Goal: Transaction & Acquisition: Purchase product/service

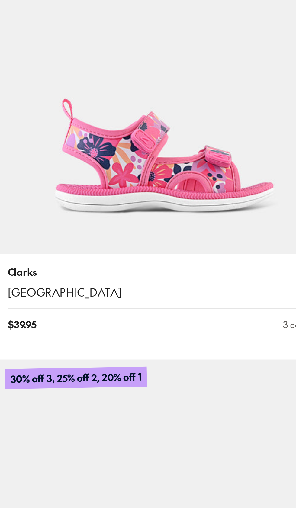
scroll to position [2343, 0]
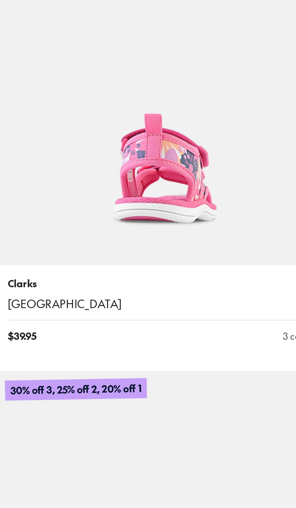
click at [80, 158] on img at bounding box center [73, 107] width 147 height 147
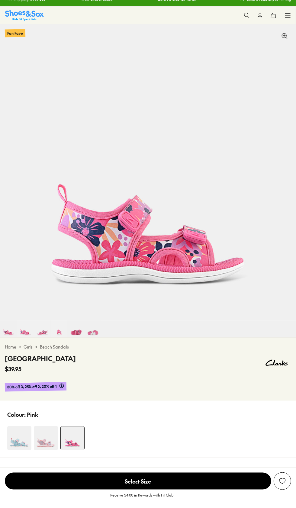
scroll to position [63, 0]
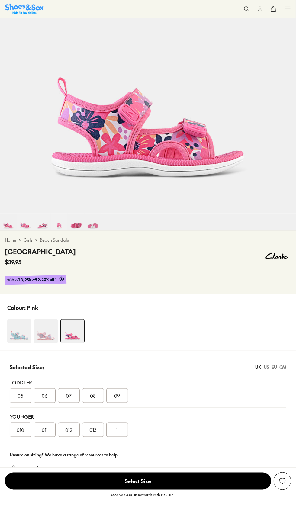
select select "*"
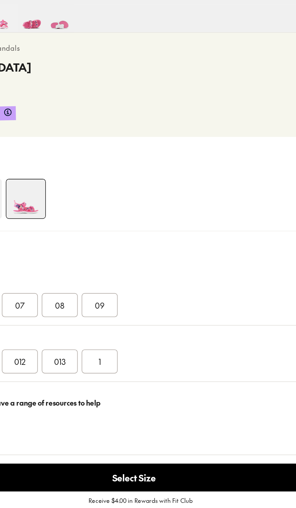
scroll to position [164, 0]
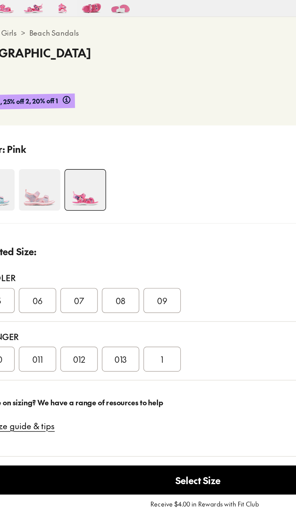
click at [92, 379] on span "013" at bounding box center [93, 380] width 7 height 7
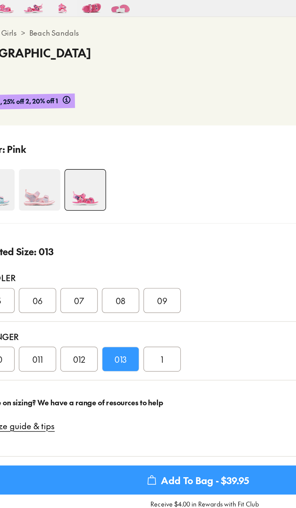
click at [136, 453] on span "Add To Bag - $39.95" at bounding box center [138, 450] width 266 height 17
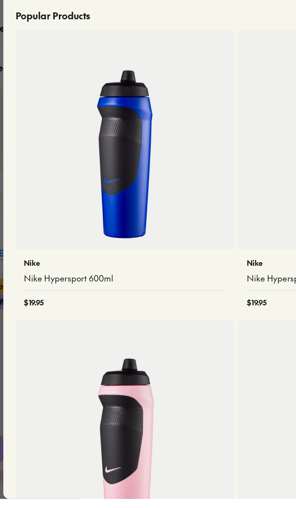
scroll to position [606, 0]
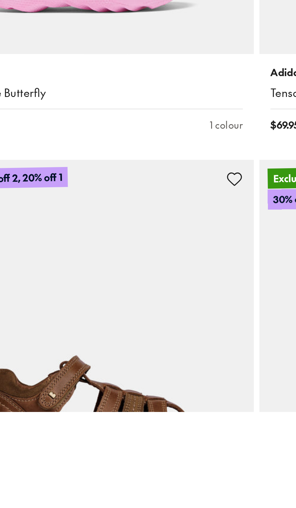
scroll to position [2751, 0]
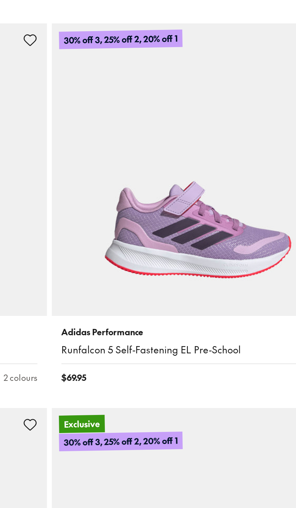
scroll to position [4579, 0]
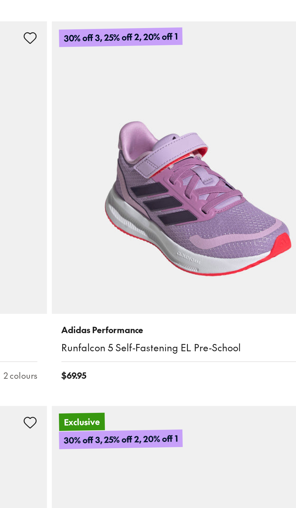
click at [230, 228] on img at bounding box center [222, 186] width 147 height 147
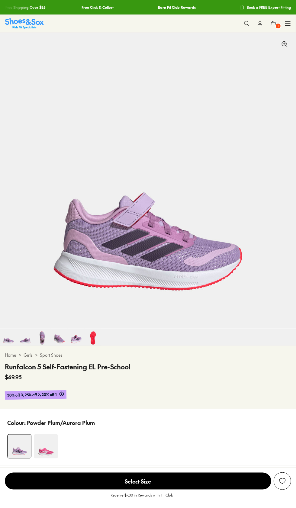
select select "*"
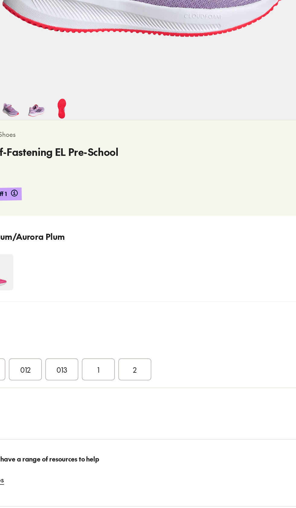
scroll to position [139, 0]
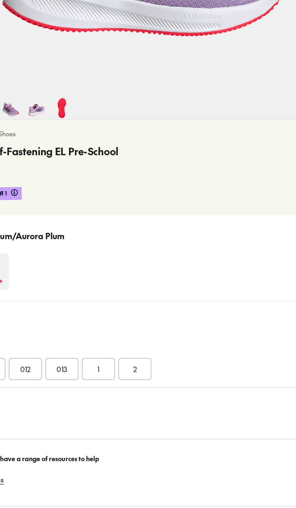
click at [101, 373] on div "013" at bounding box center [93, 371] width 22 height 14
click at [154, 477] on span "Add To Bag - $69.95" at bounding box center [138, 475] width 266 height 17
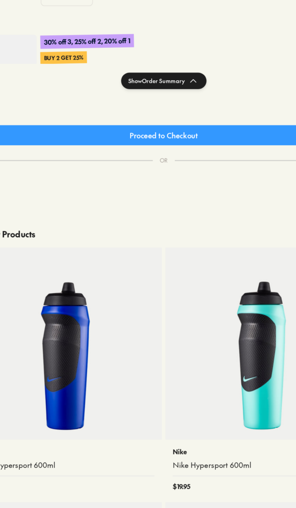
scroll to position [139, 0]
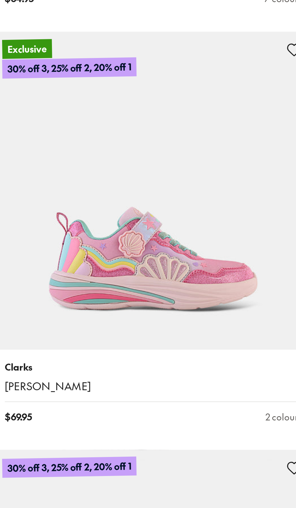
scroll to position [1867, 0]
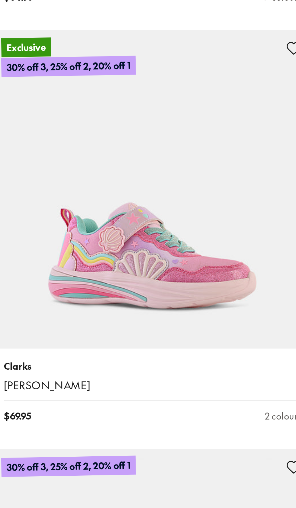
click at [226, 353] on img at bounding box center [222, 309] width 147 height 147
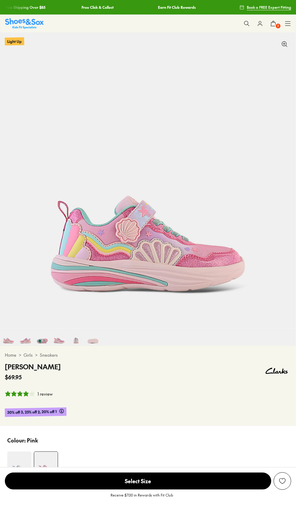
select select "*"
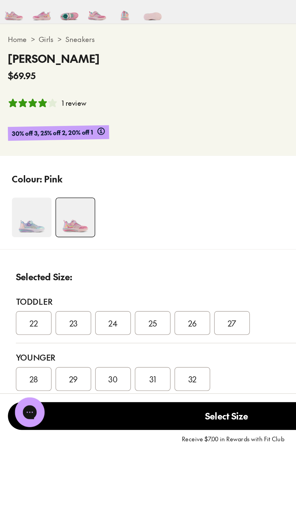
scroll to position [104, 0]
click at [94, 462] on span "31" at bounding box center [93, 457] width 4 height 7
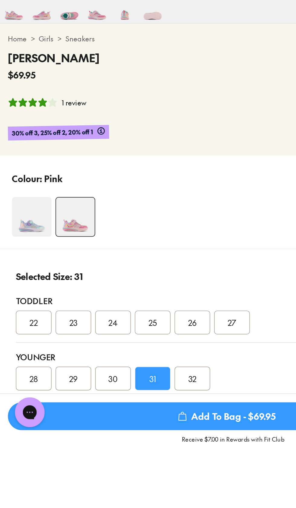
click at [147, 489] on span "Add To Bag - $69.95" at bounding box center [138, 481] width 266 height 17
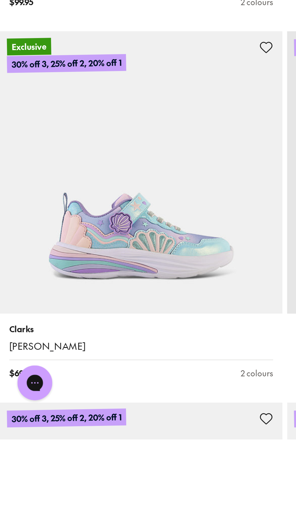
scroll to position [2194, 0]
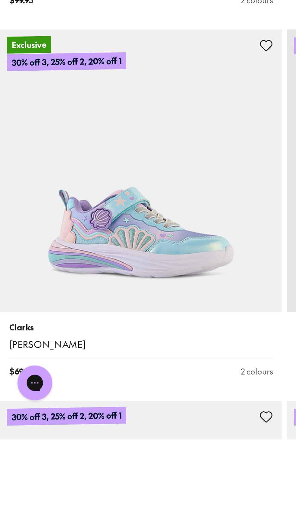
click at [80, 411] on img at bounding box center [73, 368] width 147 height 147
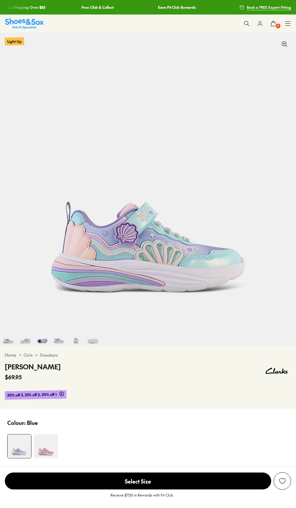
select select "*"
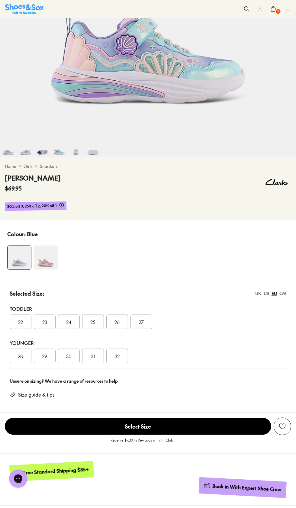
scroll to position [189, 0]
click at [91, 354] on span "31" at bounding box center [93, 355] width 4 height 7
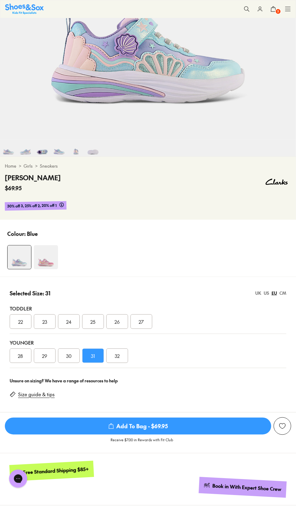
click at [149, 425] on span "Add To Bag - $69.95" at bounding box center [138, 426] width 266 height 17
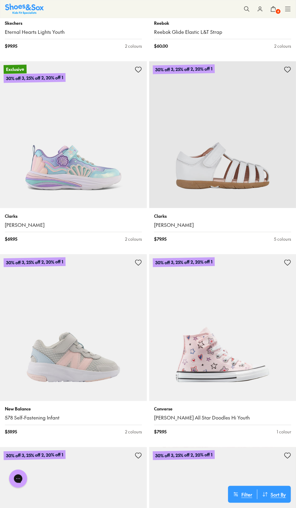
scroll to position [2443, 0]
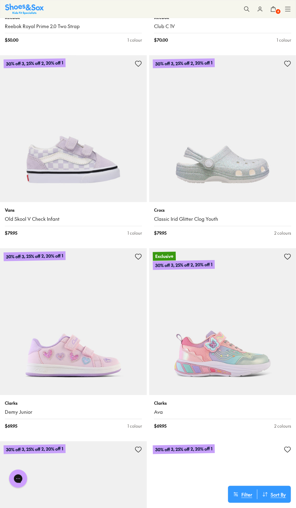
scroll to position [3207, 0]
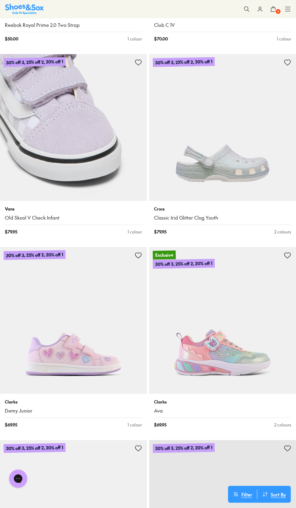
click at [39, 73] on img at bounding box center [73, 127] width 147 height 147
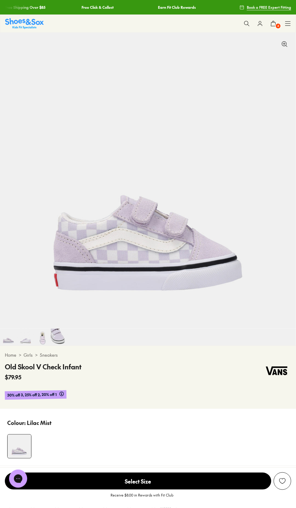
select select "*"
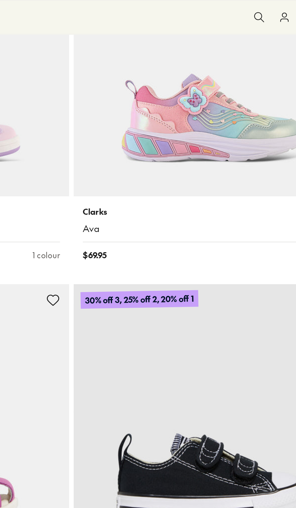
scroll to position [409, 0]
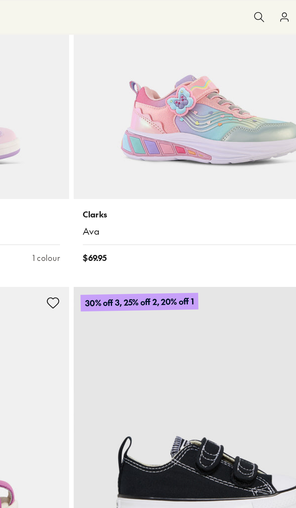
click at [222, 70] on img at bounding box center [222, 31] width 147 height 147
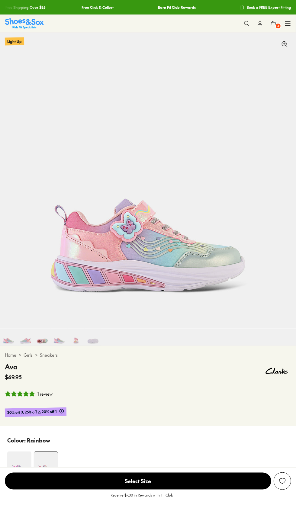
select select "*"
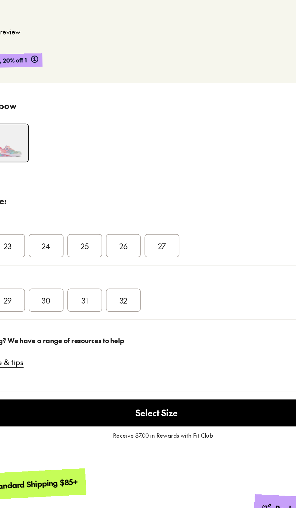
scroll to position [260, 0]
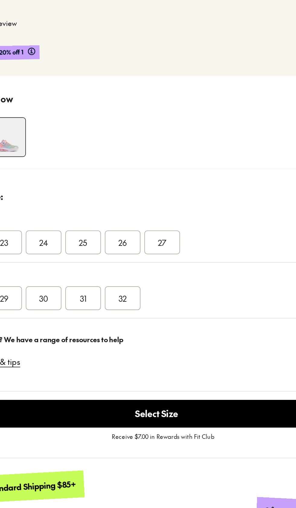
click at [98, 307] on div "31" at bounding box center [93, 302] width 22 height 14
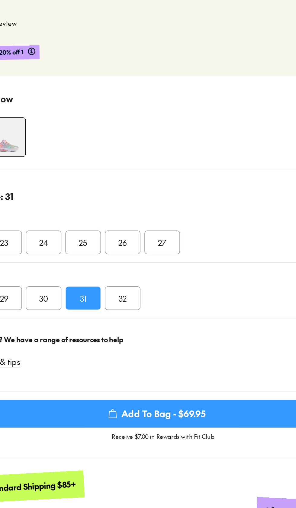
click at [150, 373] on span "Add To Bag - $69.95" at bounding box center [138, 372] width 266 height 17
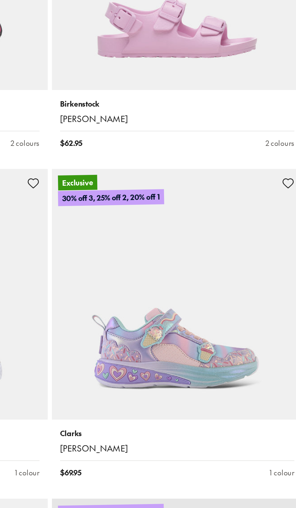
scroll to position [1082, 0]
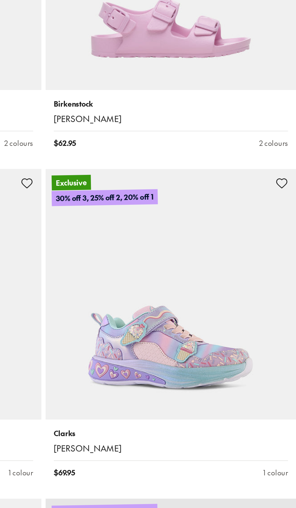
click at [228, 370] on img at bounding box center [222, 323] width 147 height 147
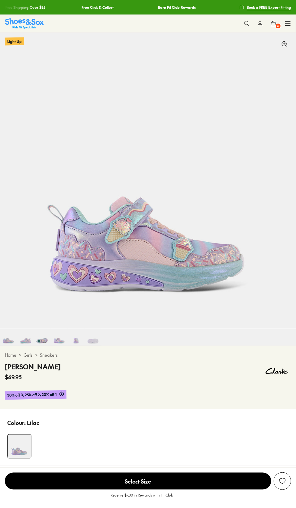
select select "*"
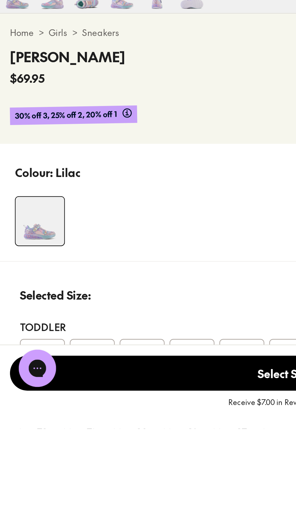
scroll to position [39, 0]
click at [94, 508] on span "31" at bounding box center [93, 505] width 4 height 7
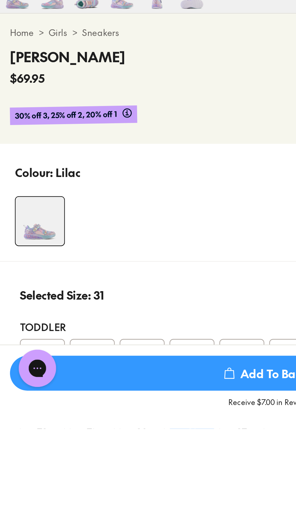
click at [123, 489] on span "Add To Bag - $69.95" at bounding box center [138, 481] width 266 height 17
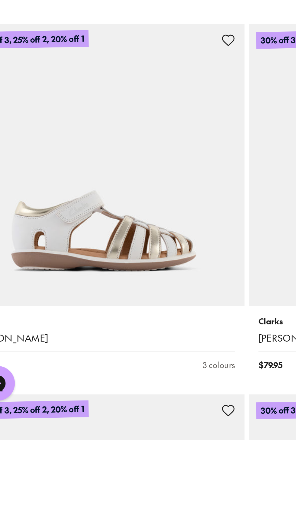
scroll to position [2594, 0]
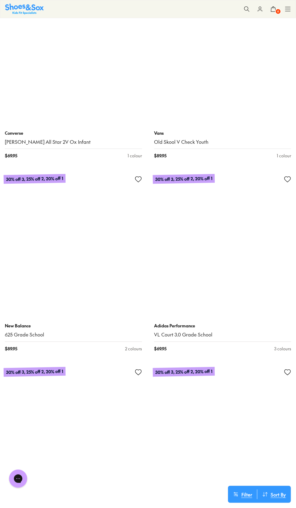
scroll to position [5598, 0]
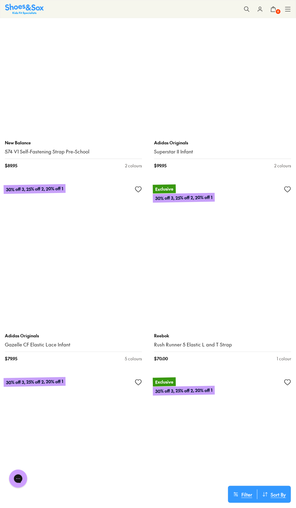
scroll to position [8482, 0]
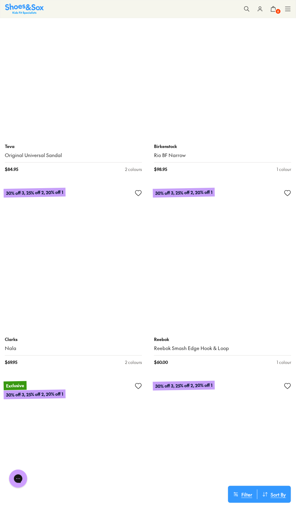
scroll to position [11589, 0]
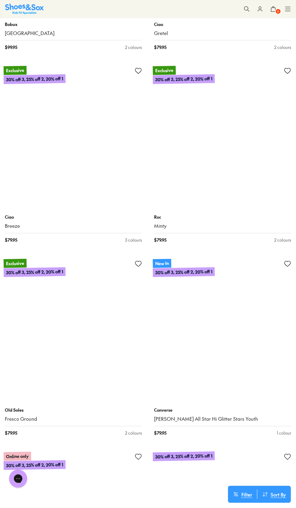
scroll to position [14775, 0]
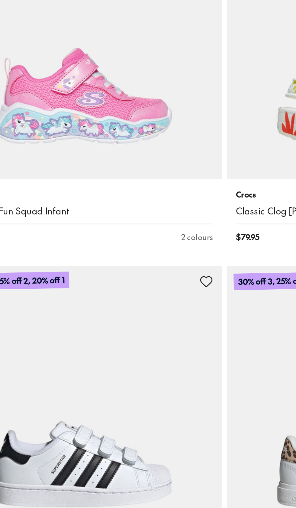
scroll to position [15304, 0]
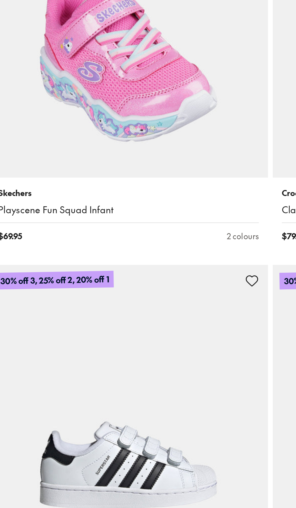
click at [93, 230] on img at bounding box center [73, 184] width 147 height 147
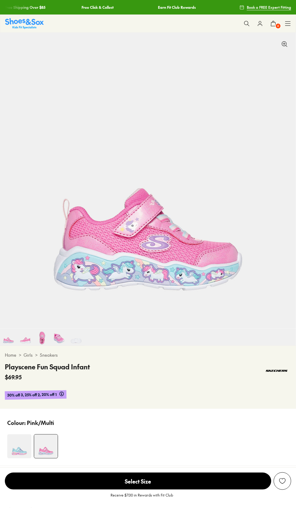
select select "*"
